Goal: Find contact information: Find contact information

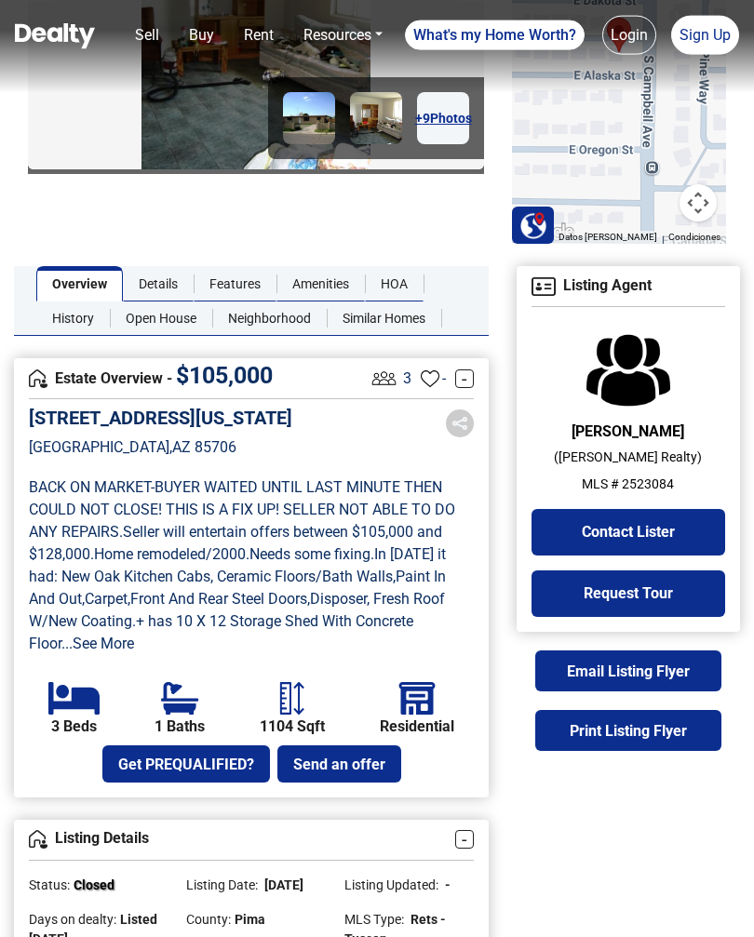
scroll to position [234, 0]
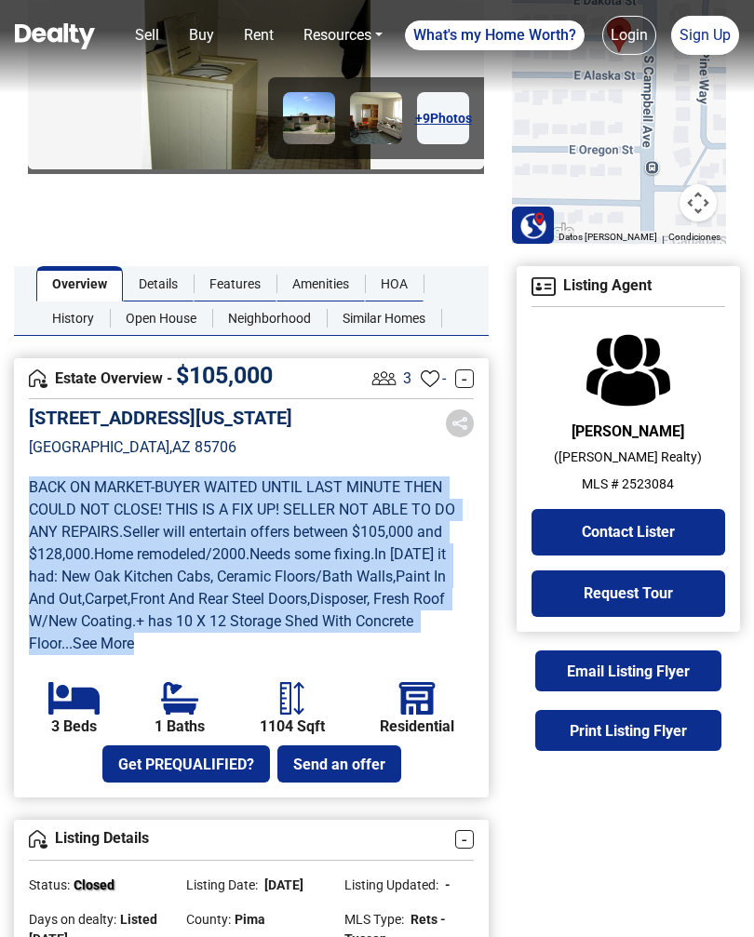
click at [204, 660] on section "[STREET_ADDRESS][US_STATE] BACK ON MARKET-BUYER WAITED UNTIL LAST MINUTE THEN C…" at bounding box center [251, 595] width 445 height 376
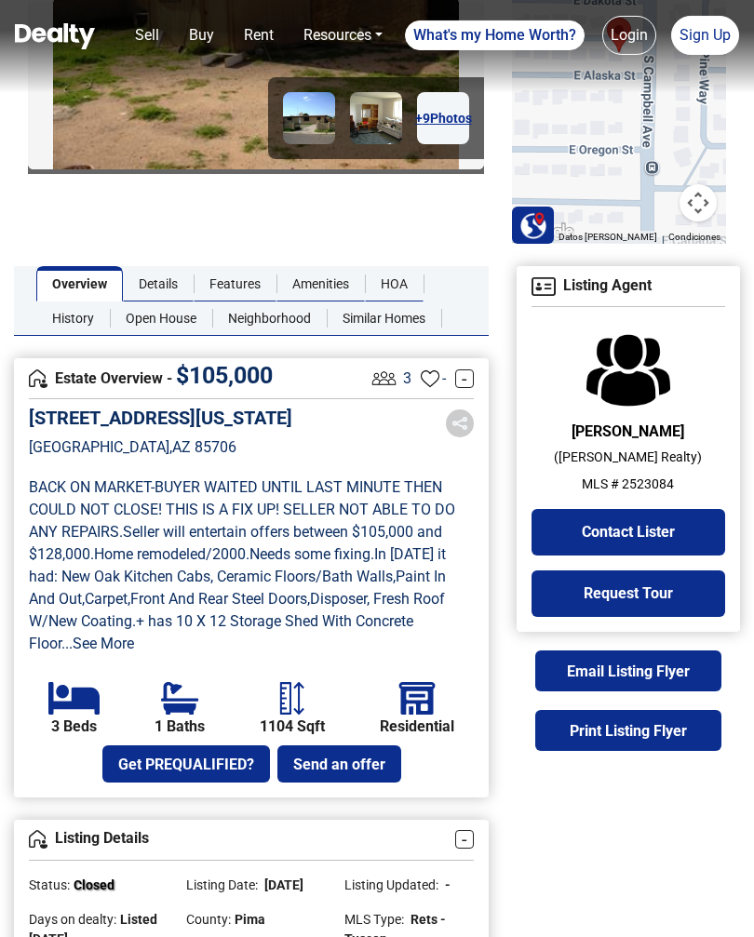
click at [94, 644] on link "...See More" at bounding box center [97, 644] width 73 height 18
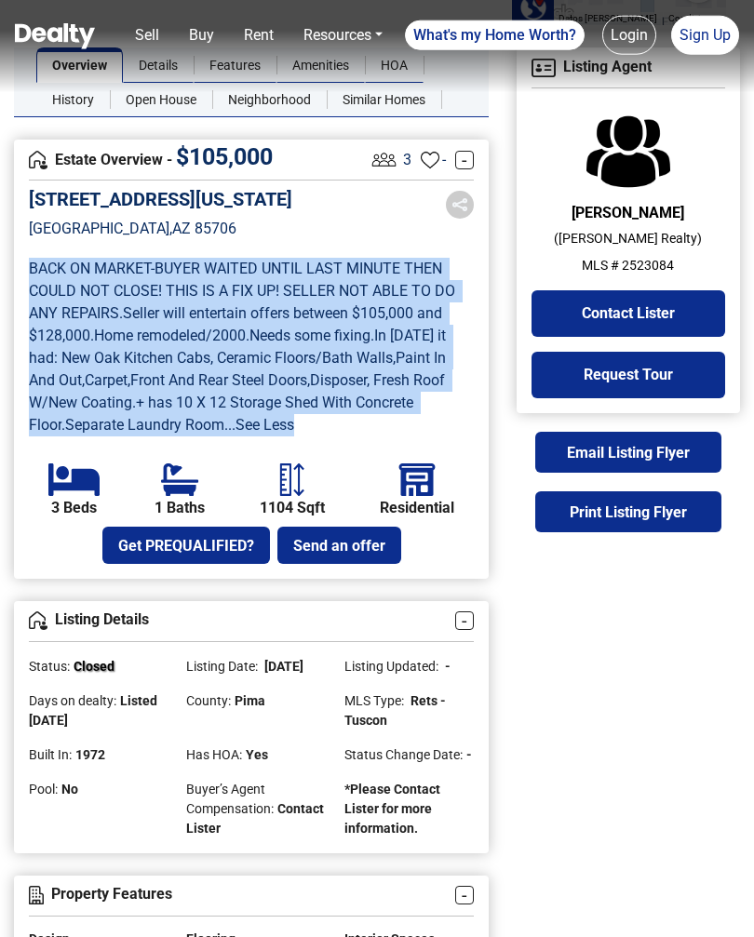
scroll to position [452, 0]
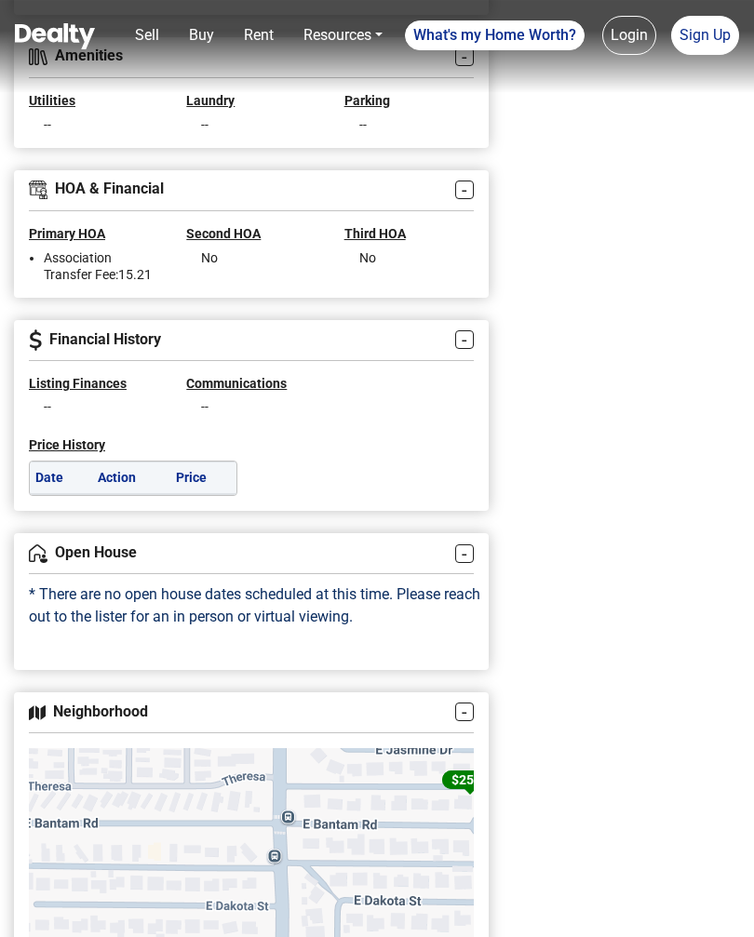
scroll to position [1516, 0]
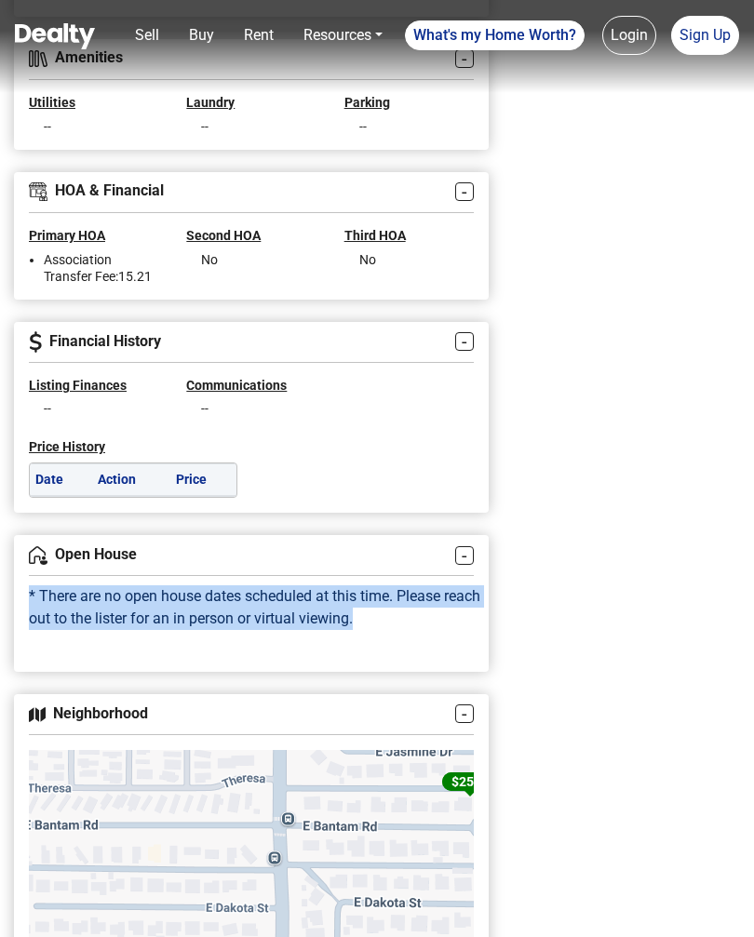
click at [602, 475] on div "Listing Agent [PERSON_NAME] ( [PERSON_NAME] Realty ) MLS # 2523084 Contact [PER…" at bounding box center [628, 283] width 251 height 2599
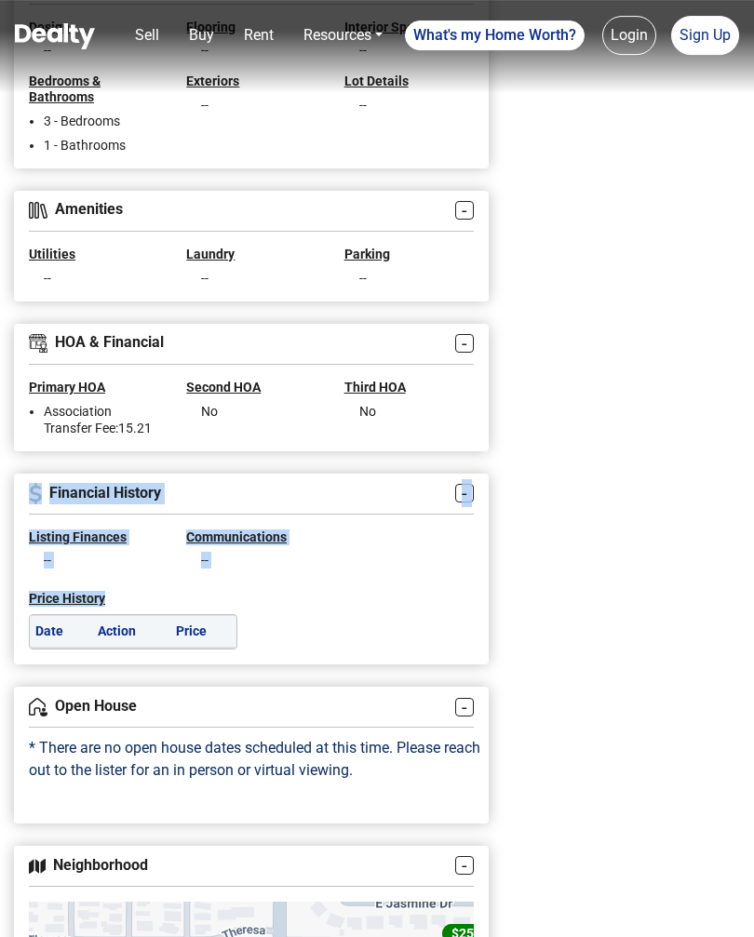
scroll to position [1364, 0]
click at [401, 604] on div "Price History Date Action Price" at bounding box center [251, 610] width 473 height 81
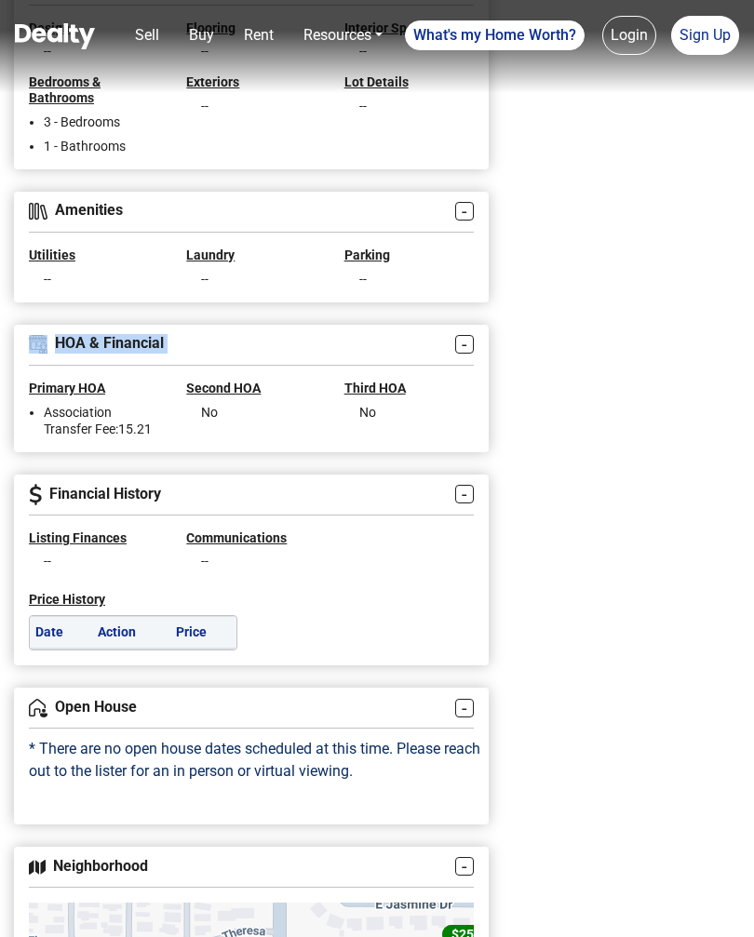
click at [585, 572] on div "Listing Agent [PERSON_NAME] ( [PERSON_NAME] Realty ) MLS # 2523084 Contact [PER…" at bounding box center [628, 435] width 251 height 2599
click at [596, 531] on div "Listing Agent [PERSON_NAME] ( [PERSON_NAME] Realty ) MLS # 2523084 Contact [PER…" at bounding box center [628, 435] width 251 height 2599
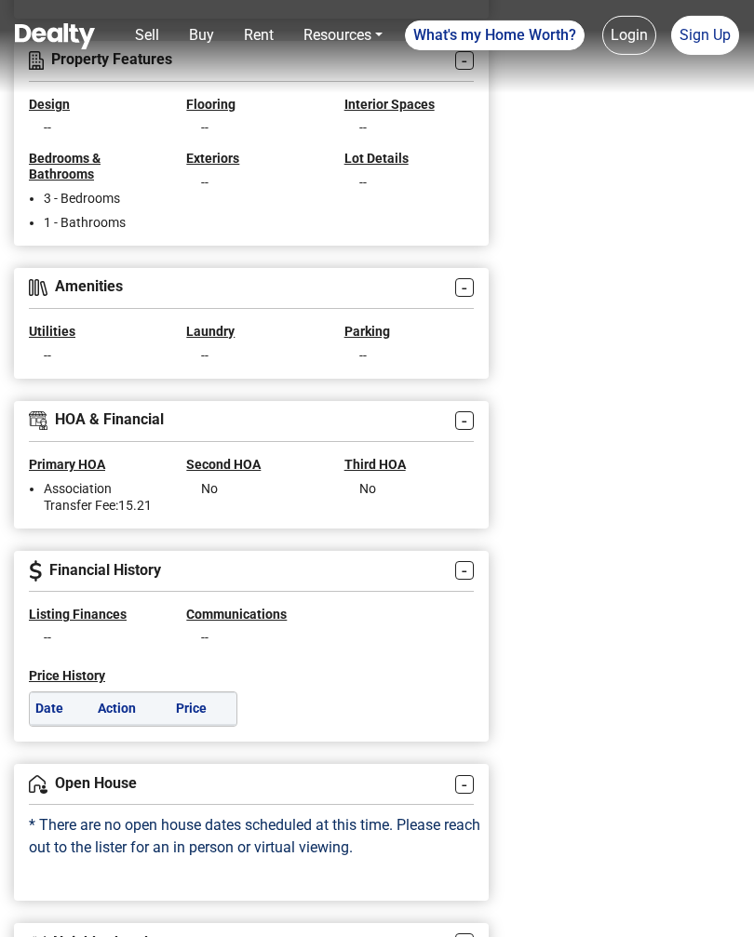
scroll to position [1287, 0]
click at [608, 534] on div "Listing Agent [PERSON_NAME] ( [PERSON_NAME] Realty ) MLS # 2523084 Contact [PER…" at bounding box center [628, 512] width 251 height 2599
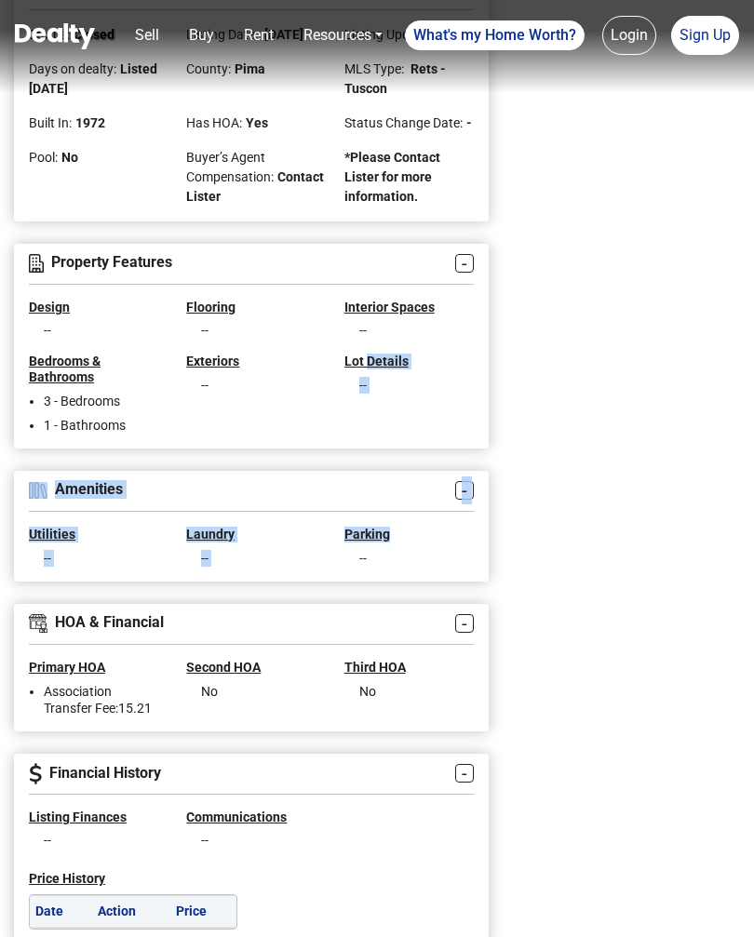
scroll to position [1084, 0]
click at [612, 638] on div "Listing Agent [PERSON_NAME] ( [PERSON_NAME] Realty ) MLS # 2523084 Contact [PER…" at bounding box center [628, 715] width 251 height 2599
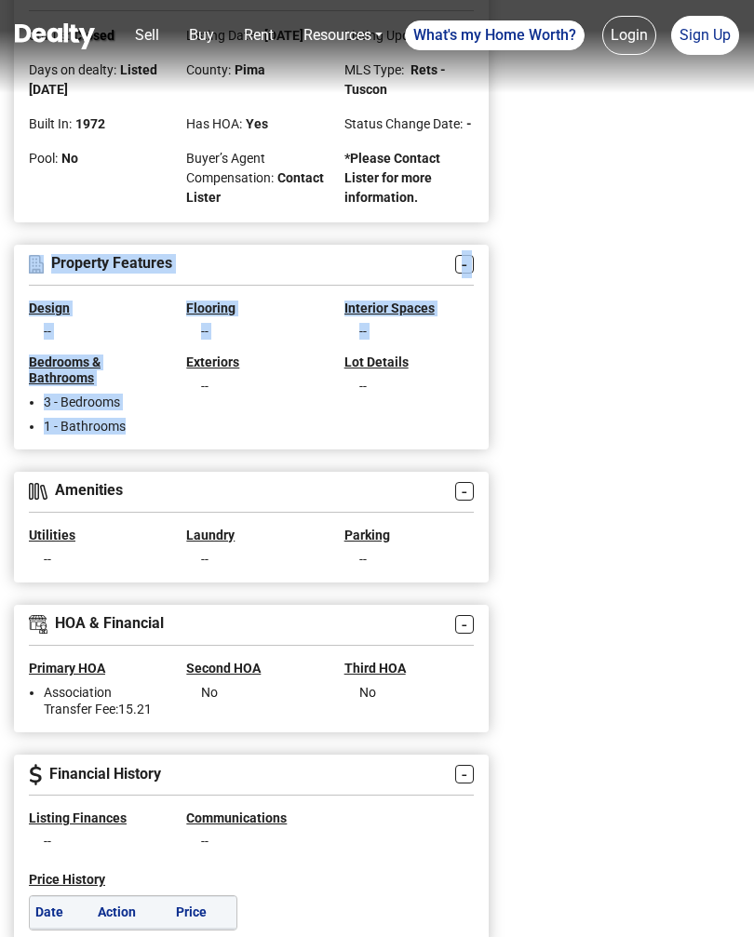
click at [583, 609] on div "Listing Agent [PERSON_NAME] ( [PERSON_NAME] Realty ) MLS # 2523084 Contact [PER…" at bounding box center [628, 715] width 251 height 2599
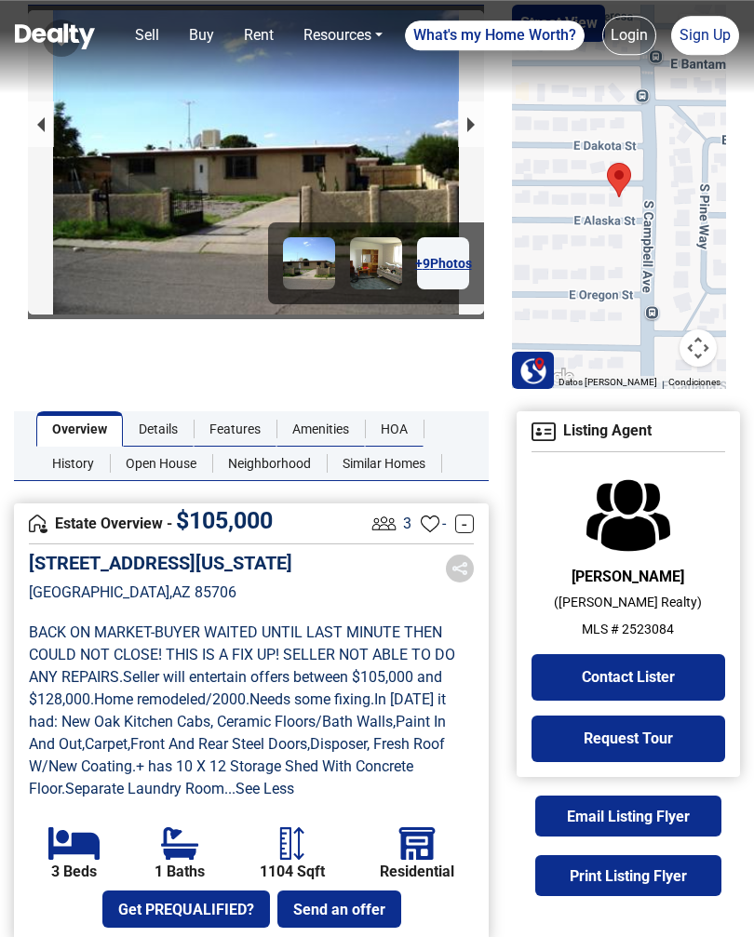
scroll to position [88, 0]
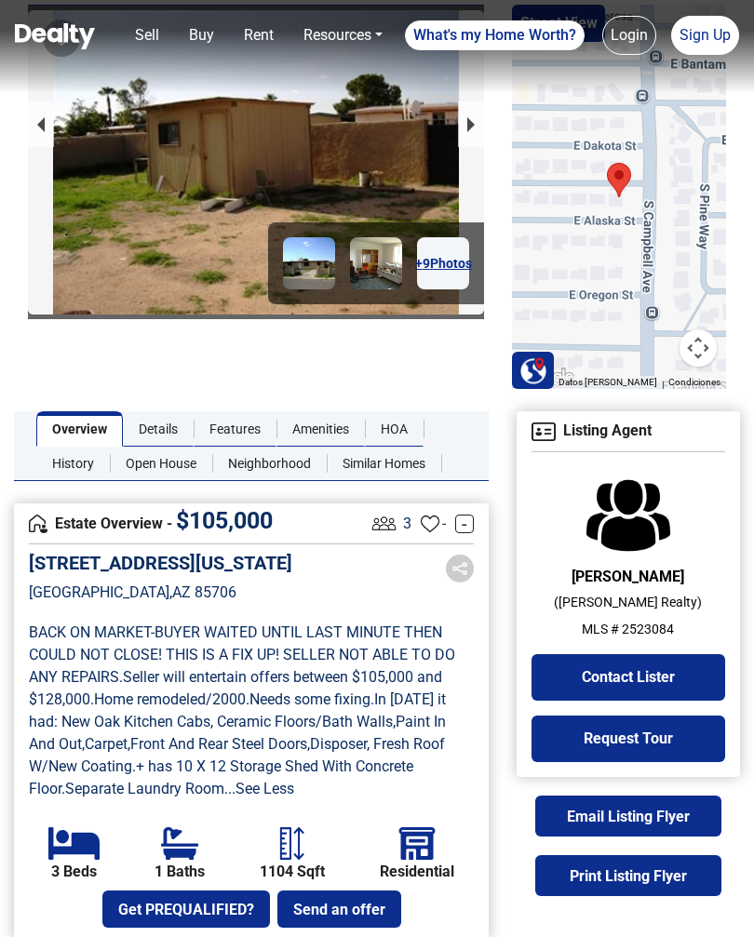
click at [585, 675] on button "Contact Lister" at bounding box center [629, 677] width 194 height 47
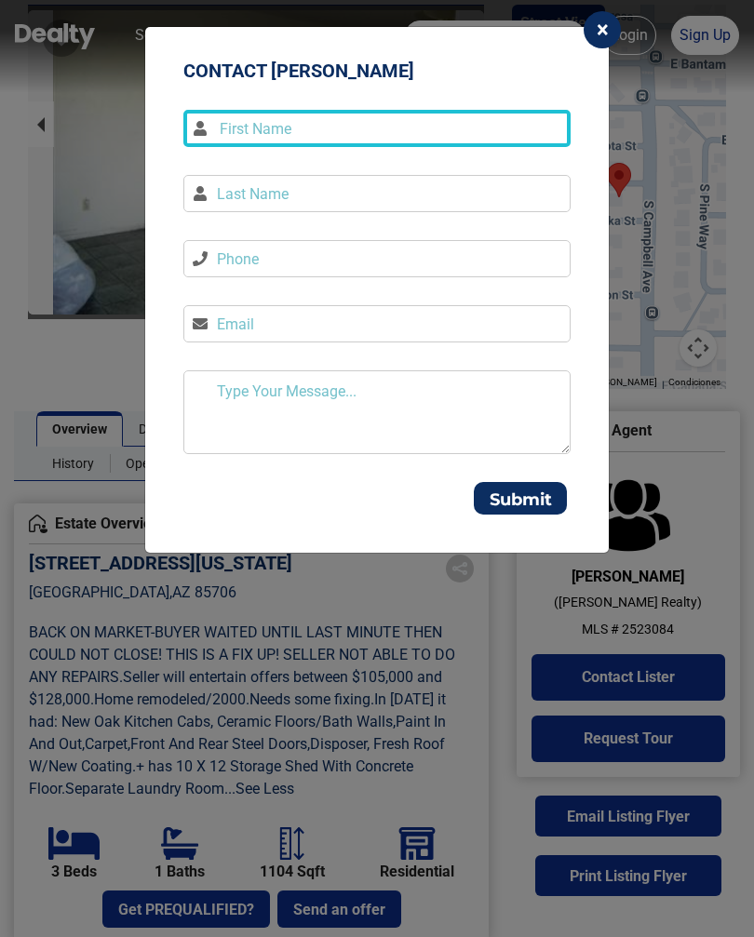
click at [221, 125] on input at bounding box center [376, 128] width 387 height 37
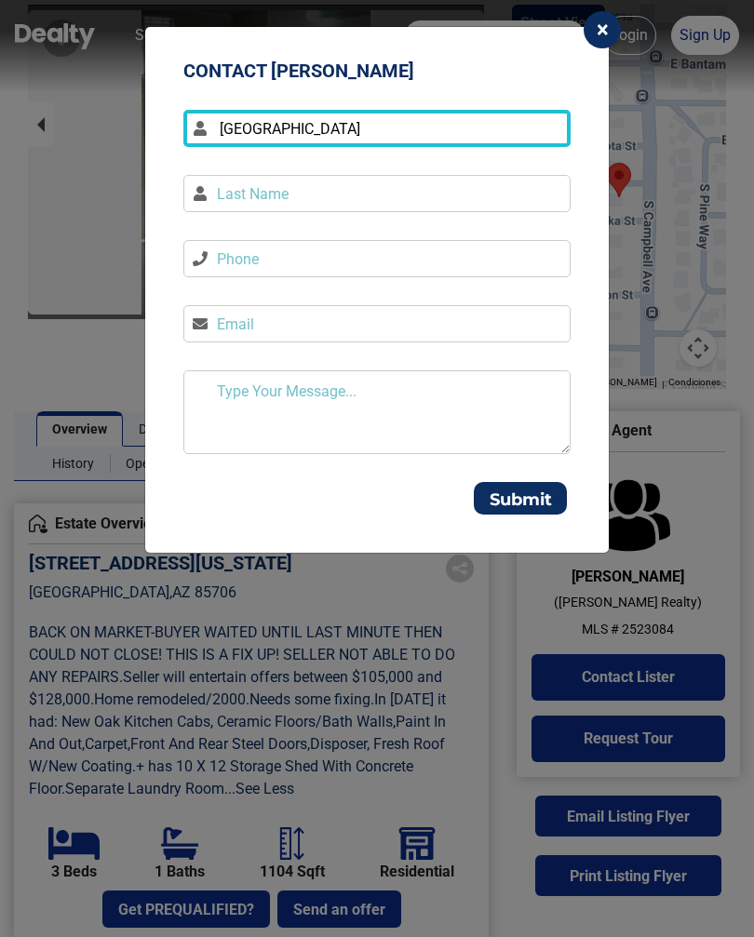
type input "[GEOGRAPHIC_DATA]"
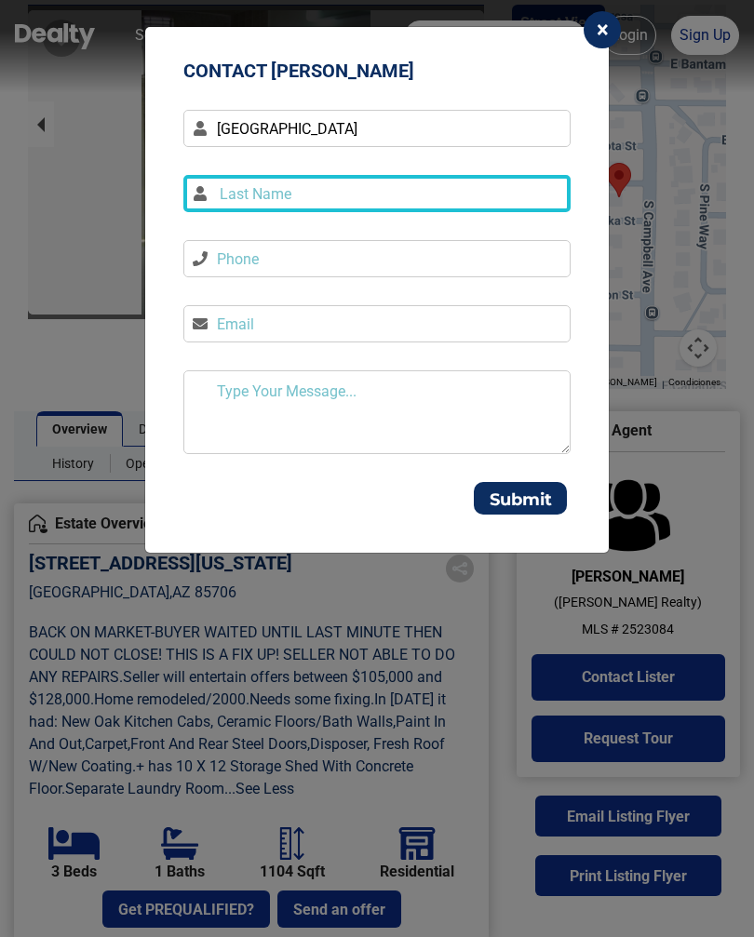
click at [228, 198] on input at bounding box center [376, 193] width 387 height 37
type input "[PERSON_NAME]"
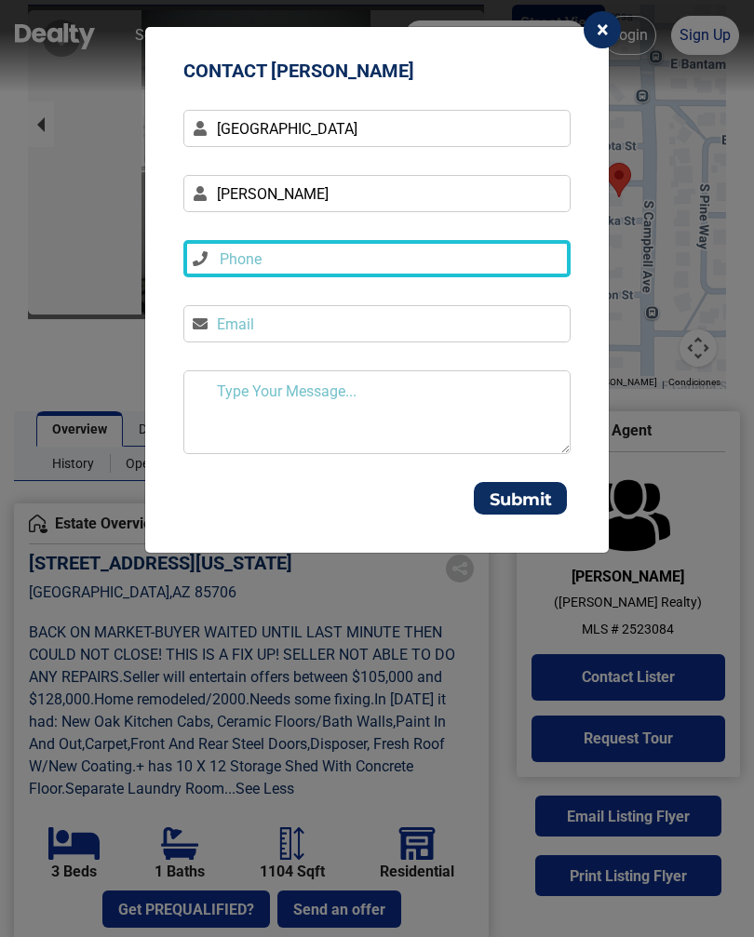
click at [217, 262] on input at bounding box center [376, 258] width 387 height 37
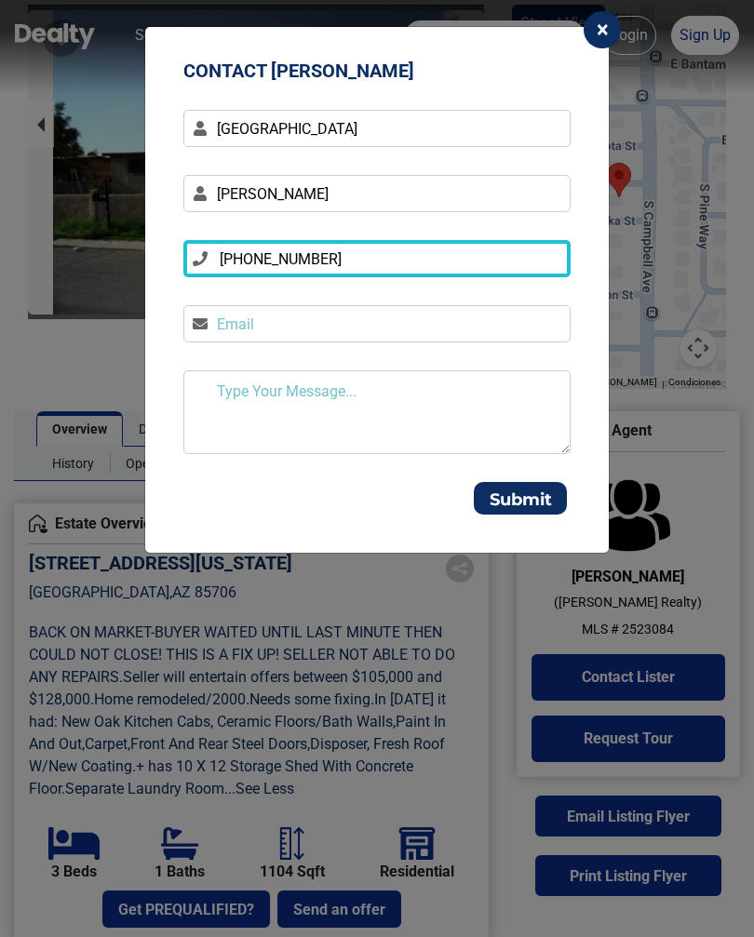
type input "[PHONE_NUMBER]"
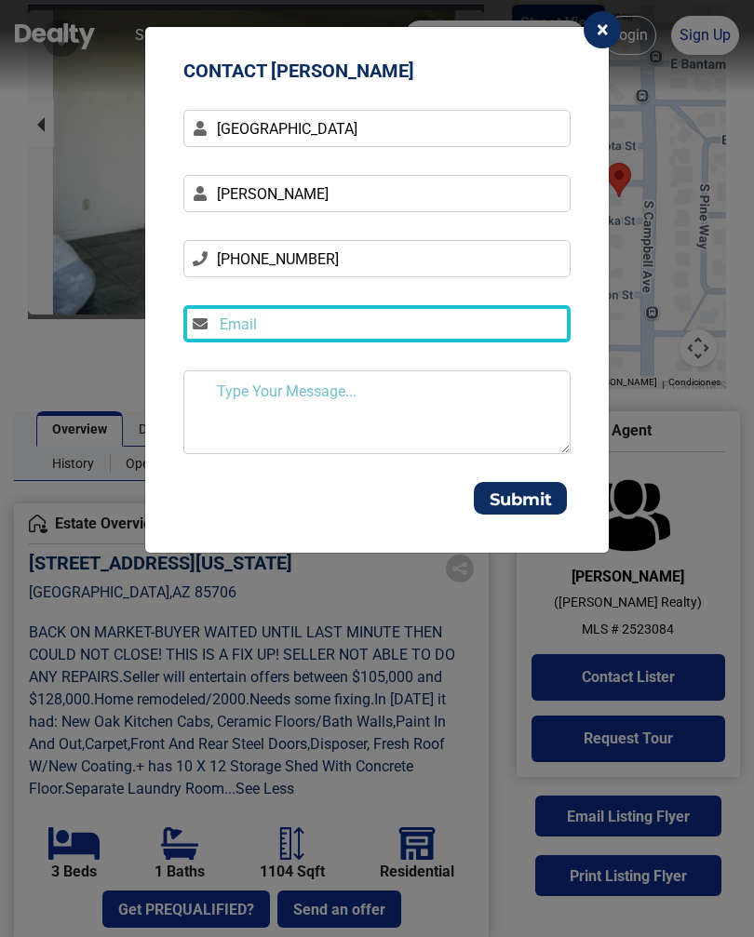
click at [206, 316] on input "email" at bounding box center [376, 323] width 387 height 37
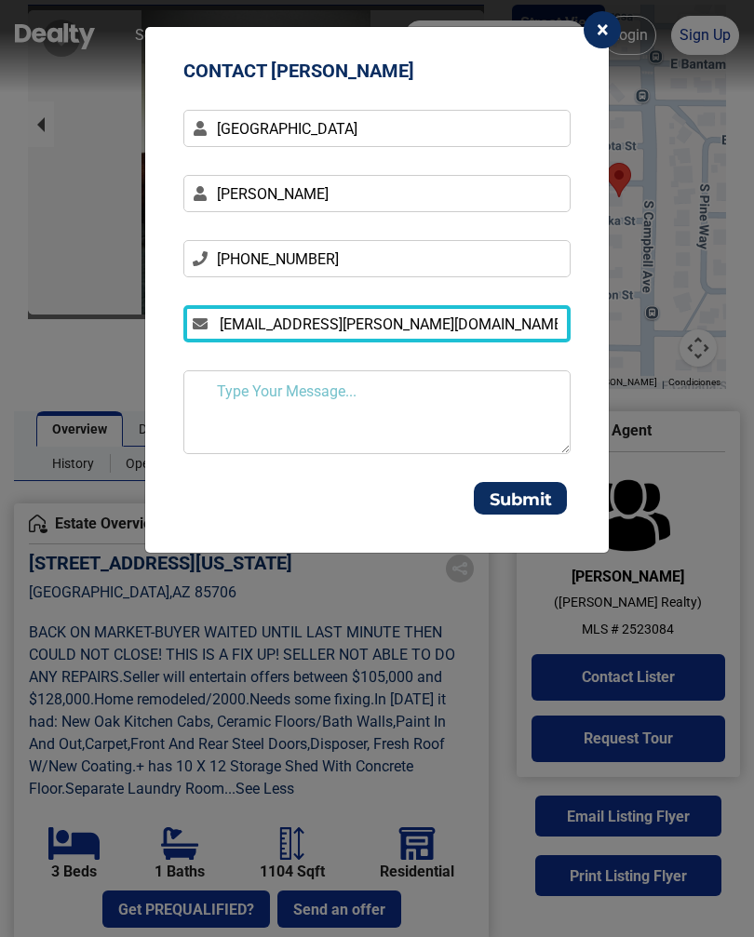
type input "[EMAIL_ADDRESS][PERSON_NAME][DOMAIN_NAME]"
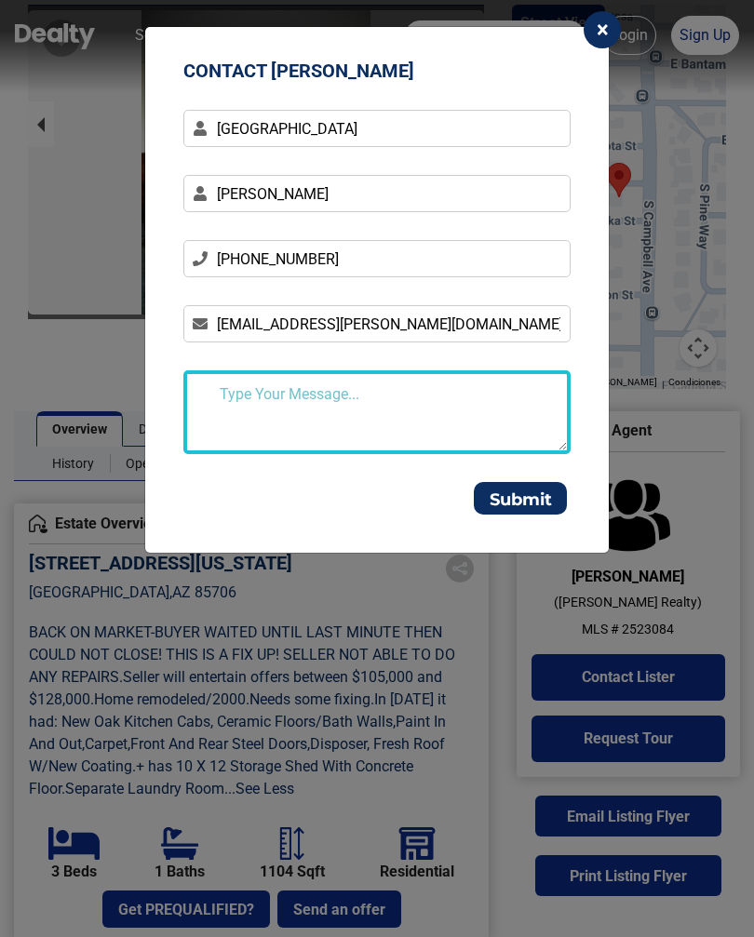
click at [242, 404] on textarea at bounding box center [376, 412] width 387 height 84
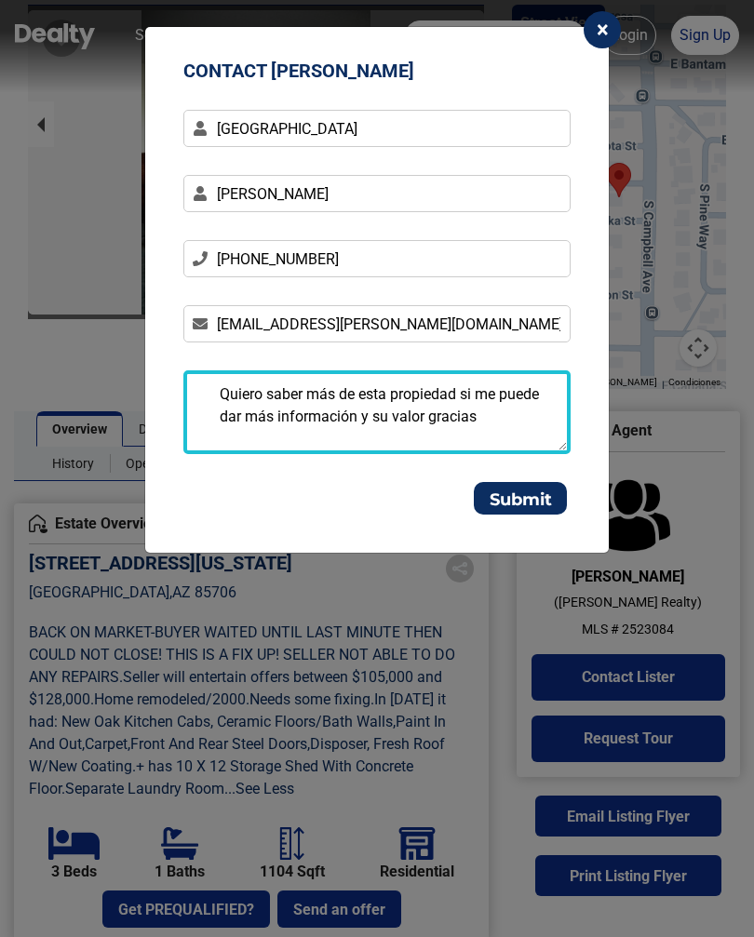
type textarea "Quiero saber más de esta propiedad si me puede dar más información y su valor g…"
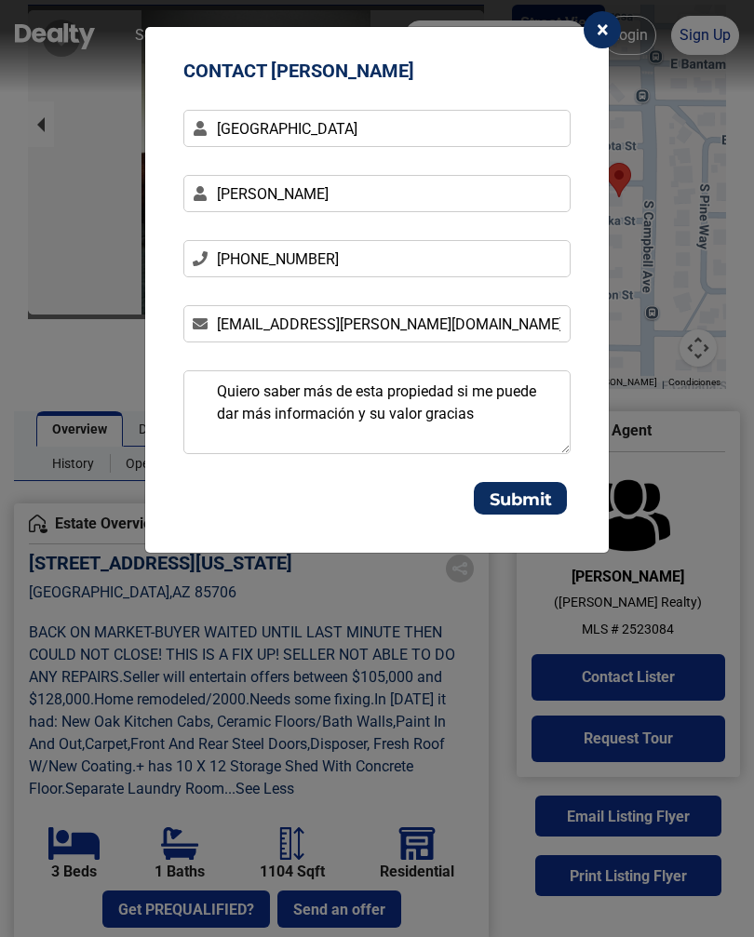
click at [513, 505] on button "Submit" at bounding box center [520, 498] width 93 height 33
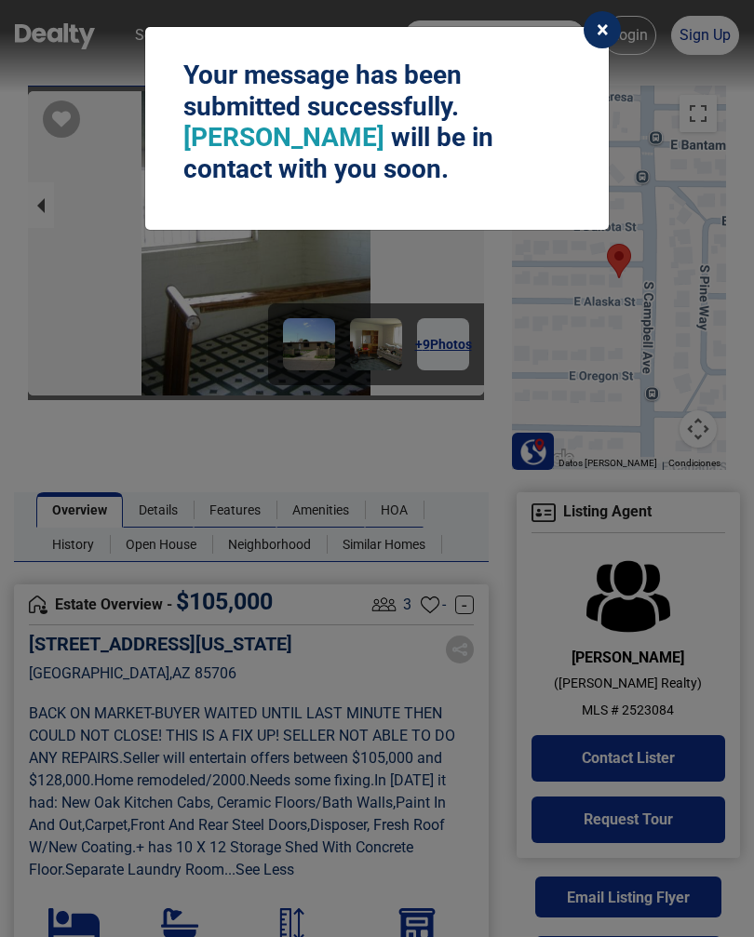
scroll to position [12, 0]
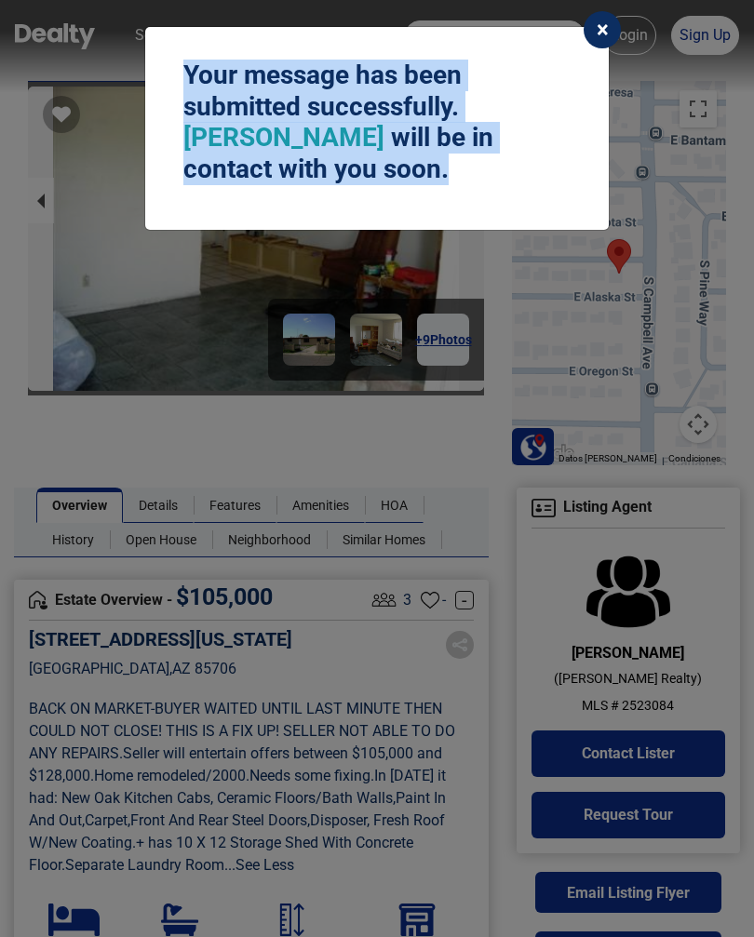
click at [601, 25] on span "×" at bounding box center [603, 30] width 12 height 26
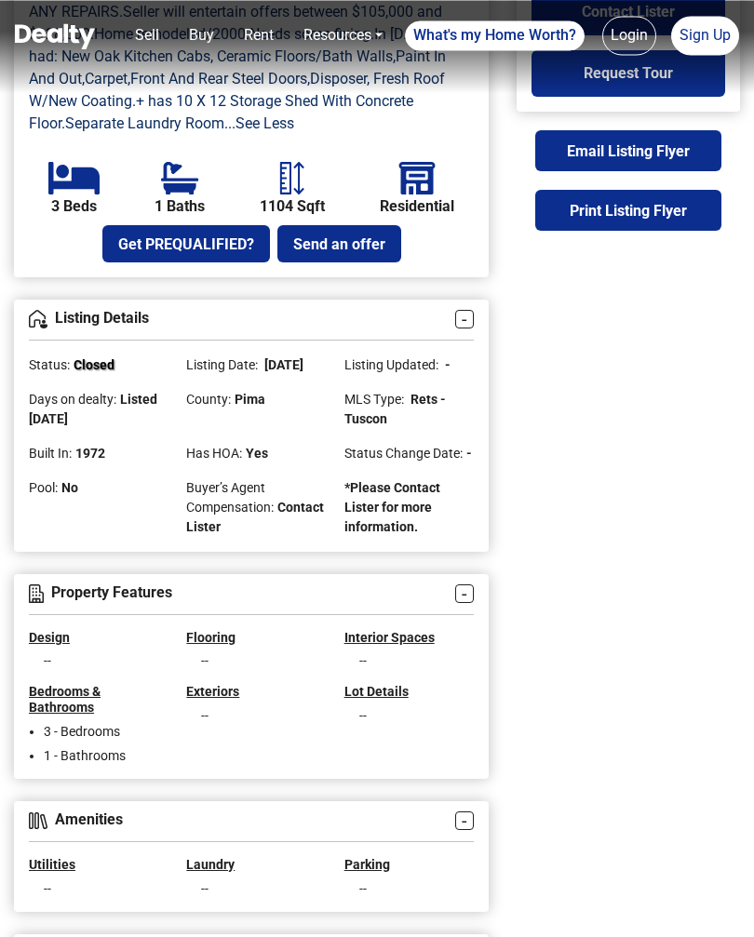
scroll to position [754, 0]
